Goal: Transaction & Acquisition: Purchase product/service

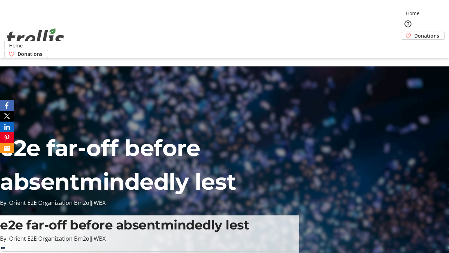
click at [414, 32] on span "Donations" at bounding box center [426, 35] width 25 height 7
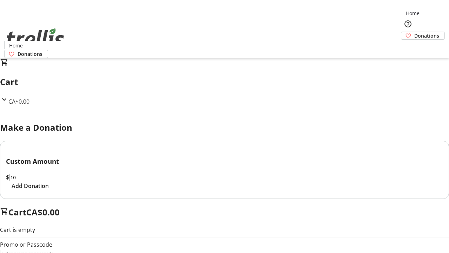
click at [49, 190] on span "Add Donation" at bounding box center [30, 185] width 37 height 8
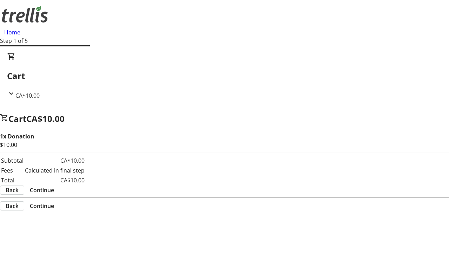
select select "CA"
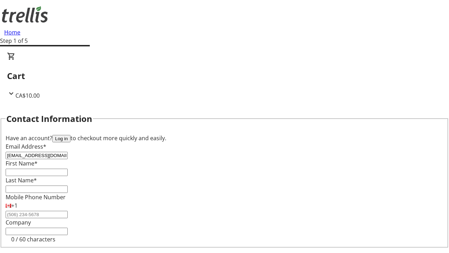
type input "[EMAIL_ADDRESS][DOMAIN_NAME]"
type input "[PERSON_NAME]"
type input "[STREET_ADDRESS][PERSON_NAME]"
type input "Kelowna"
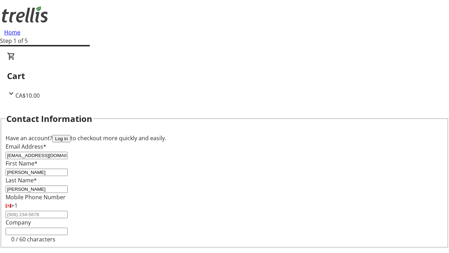
select select "BC"
type input "Kelowna"
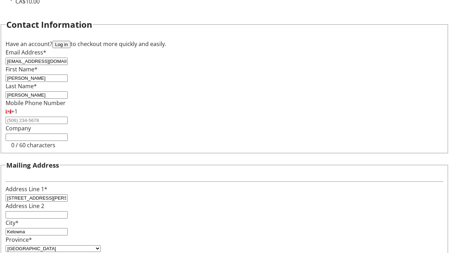
type input "V1Y 0C2"
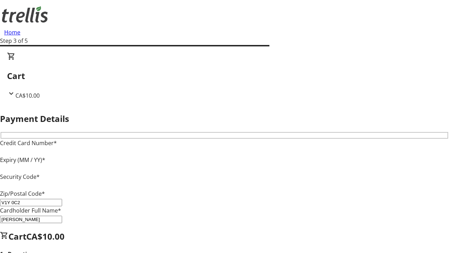
type input "V1Y 0C2"
